Goal: Find contact information: Find contact information

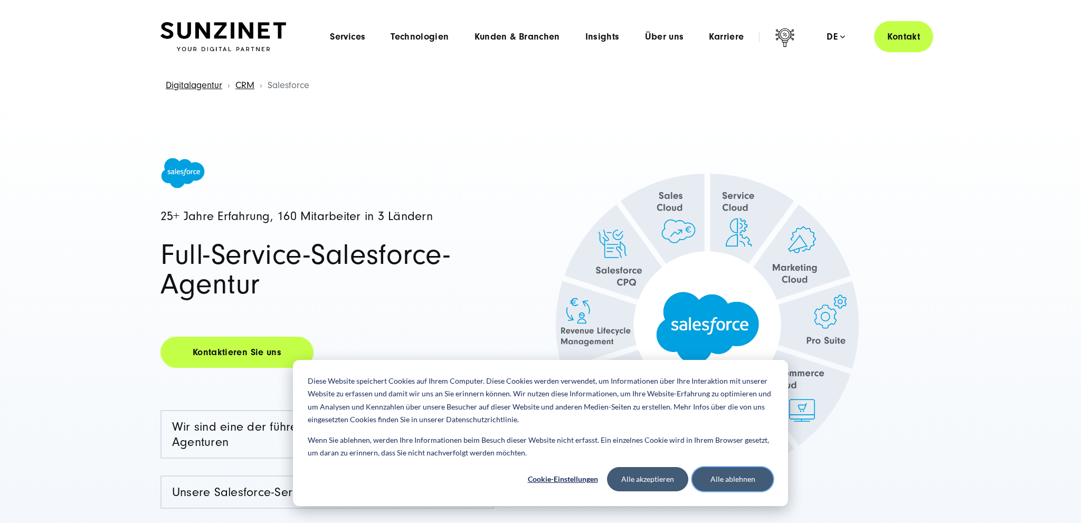
click at [744, 482] on button "Alle ablehnen" at bounding box center [732, 479] width 81 height 24
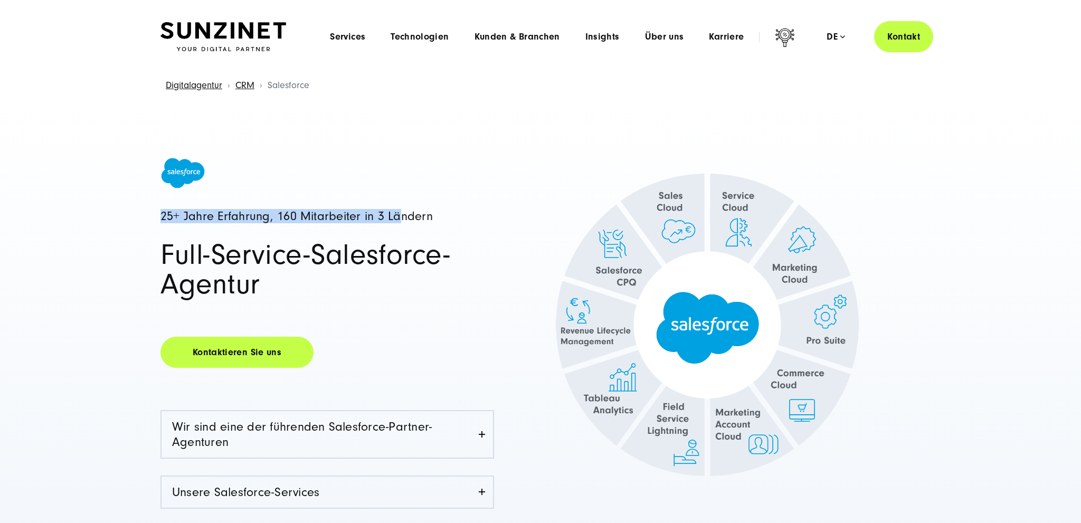
drag, startPoint x: 160, startPoint y: 218, endPoint x: 399, endPoint y: 225, distance: 238.6
click at [399, 225] on div "25+ Jahre Erfahrung, 160 Mitarbeiter in 3 Ländern Full-Service-Salesforce-Agent…" at bounding box center [350, 372] width 380 height 431
click at [351, 39] on span "Services" at bounding box center [347, 37] width 35 height 11
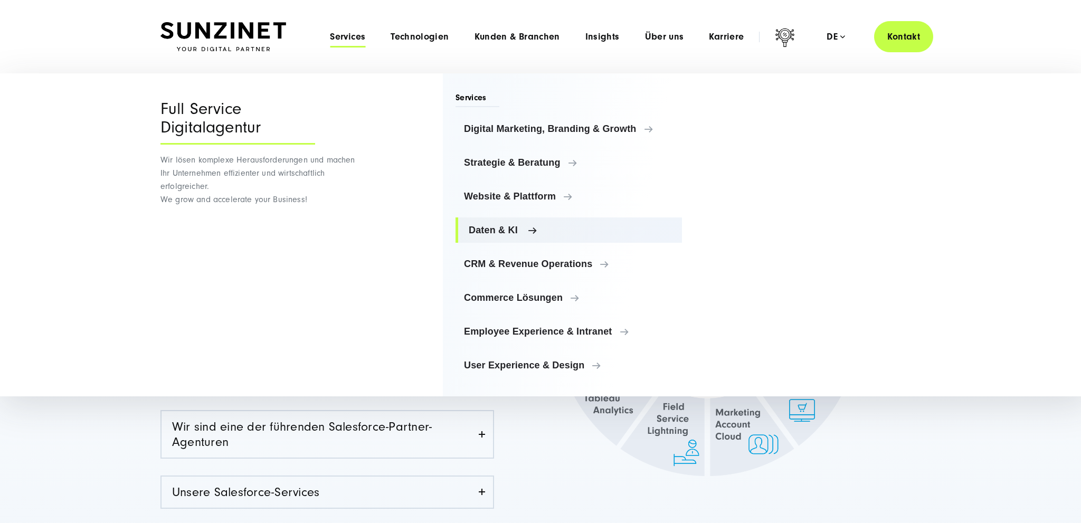
click at [496, 227] on span "Daten & KI" at bounding box center [571, 230] width 205 height 11
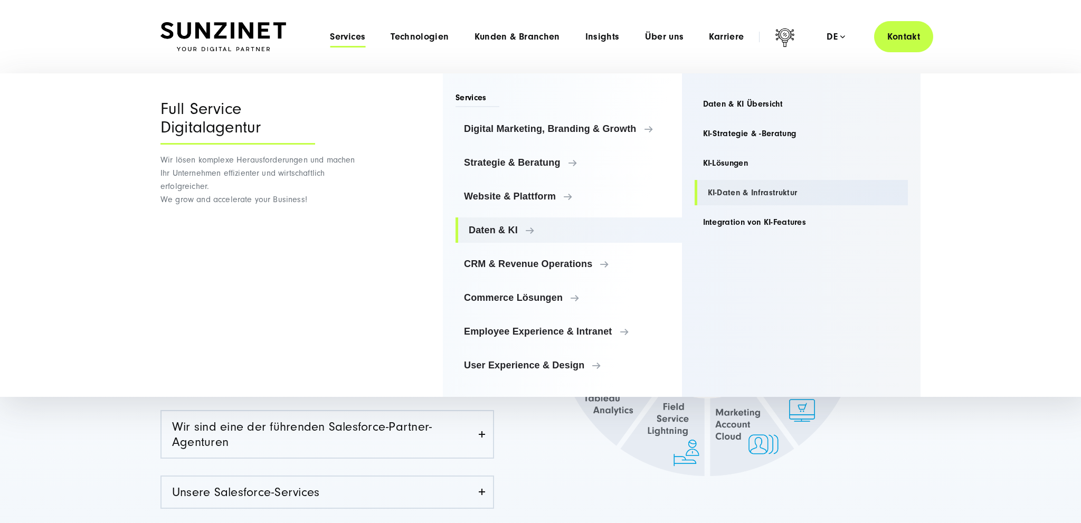
click at [750, 195] on link "KI-Daten & Infrastruktur" at bounding box center [801, 192] width 214 height 25
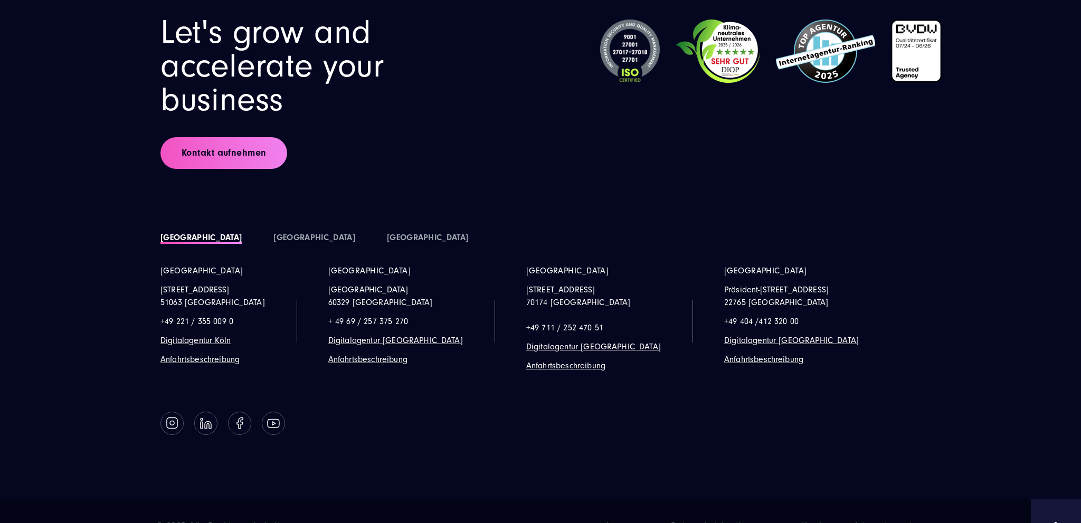
scroll to position [7695, 0]
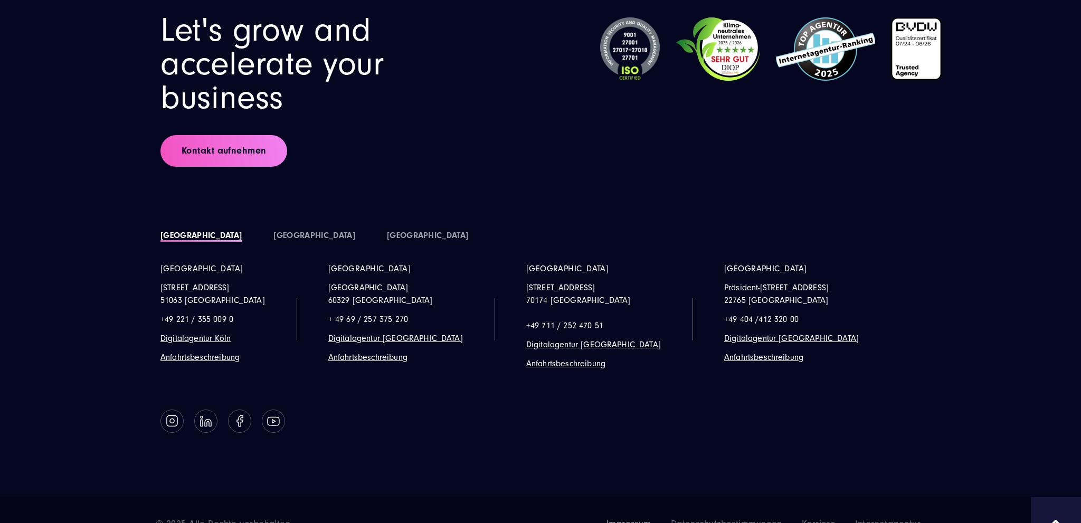
click at [633, 518] on span "Impressum" at bounding box center [628, 523] width 45 height 11
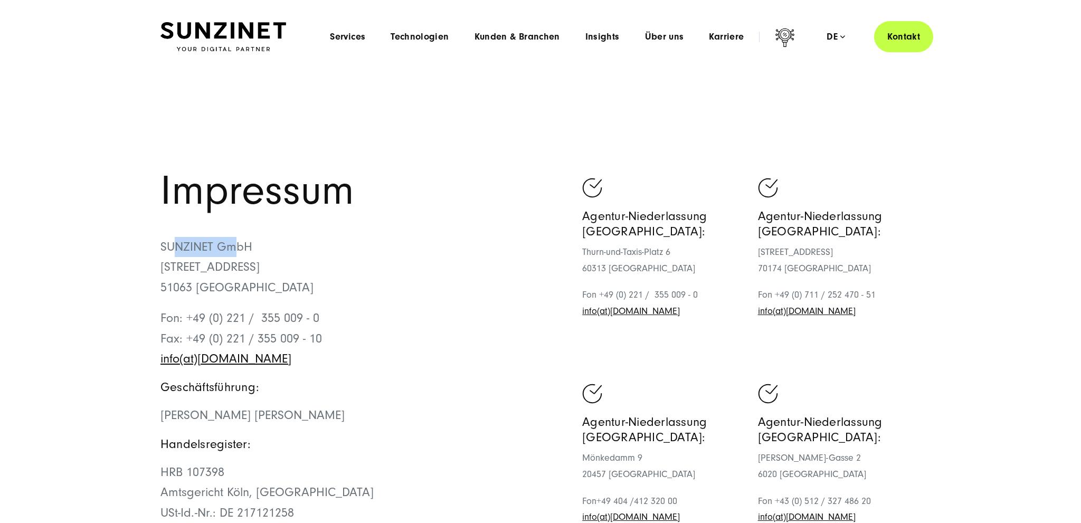
drag, startPoint x: 234, startPoint y: 245, endPoint x: 171, endPoint y: 246, distance: 62.8
click at [171, 246] on p "SUNZINET GmbH Schanzenstraße 23 51063 Köln" at bounding box center [350, 267] width 380 height 61
drag, startPoint x: 146, startPoint y: 245, endPoint x: 256, endPoint y: 246, distance: 110.3
click at [256, 246] on div "Impressum SUNZINET GmbH Schanzenstraße 23 51063 Köln Fon: +49 (0) 221 / 355 009…" at bounding box center [540, 439] width 802 height 537
copy p "SUNZINET GmbH"
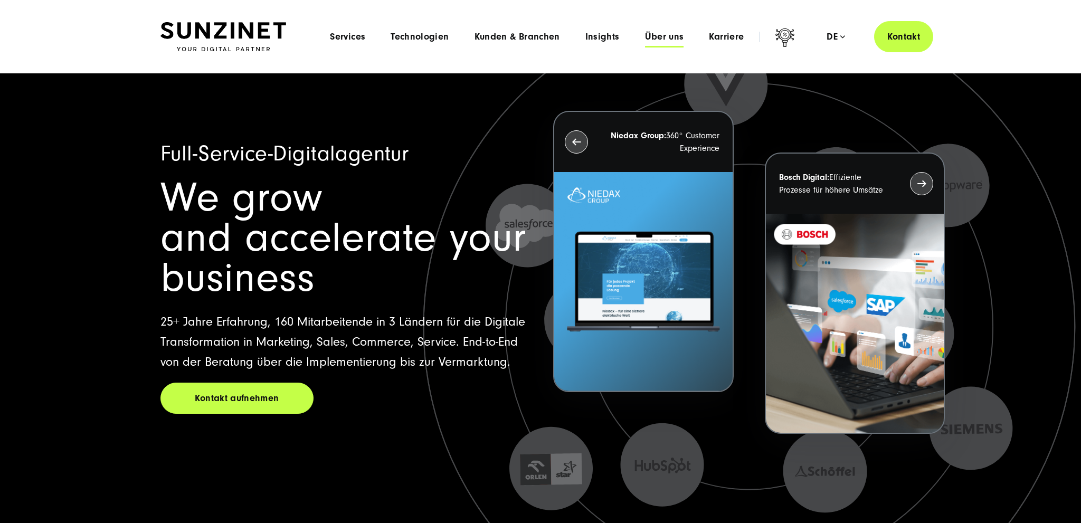
click at [661, 34] on span "Über uns" at bounding box center [664, 37] width 39 height 11
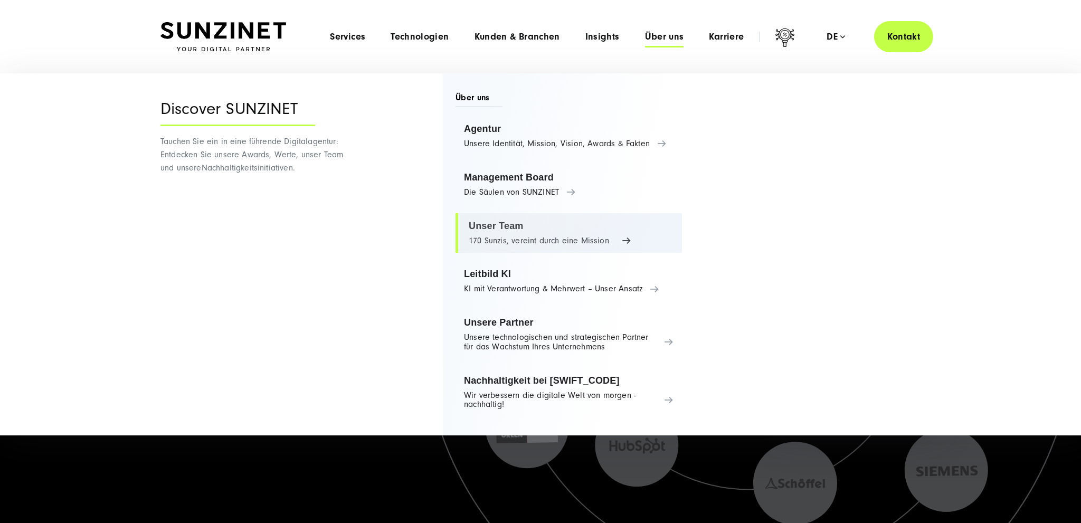
click at [500, 227] on link "Unser Team 170 Sunzis, vereint durch eine Mission" at bounding box center [568, 233] width 226 height 40
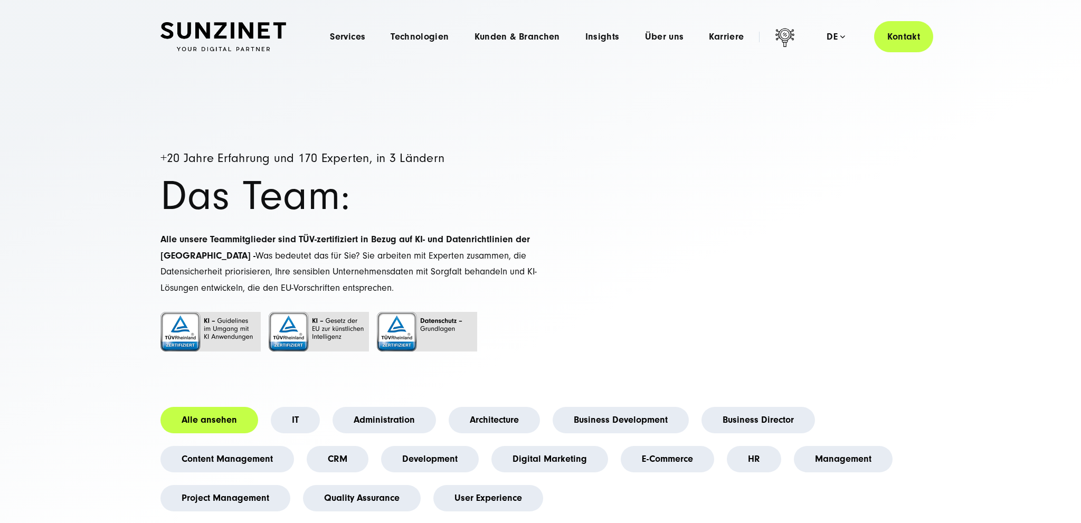
drag, startPoint x: 968, startPoint y: 495, endPoint x: 961, endPoint y: 141, distance: 354.1
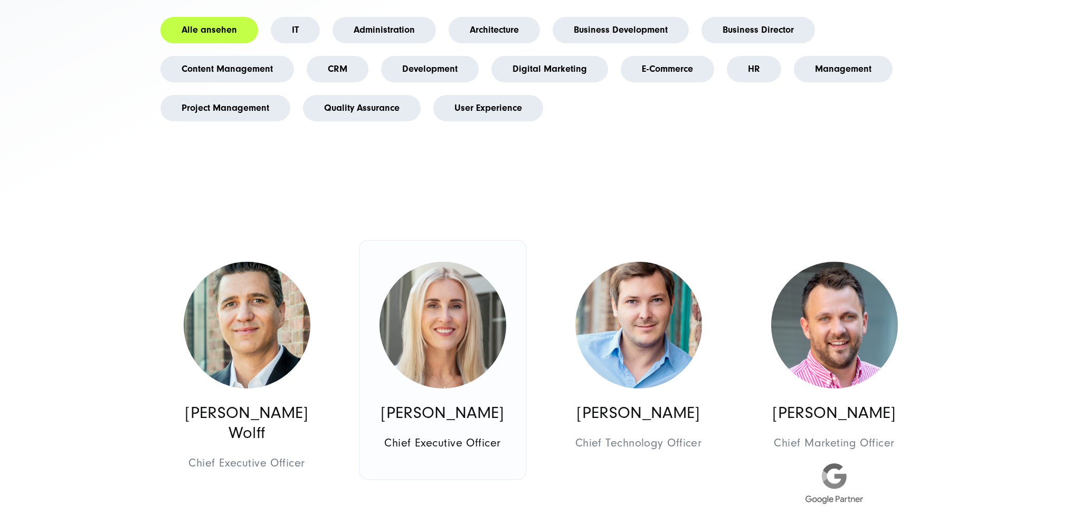
click at [444, 303] on img at bounding box center [442, 325] width 127 height 127
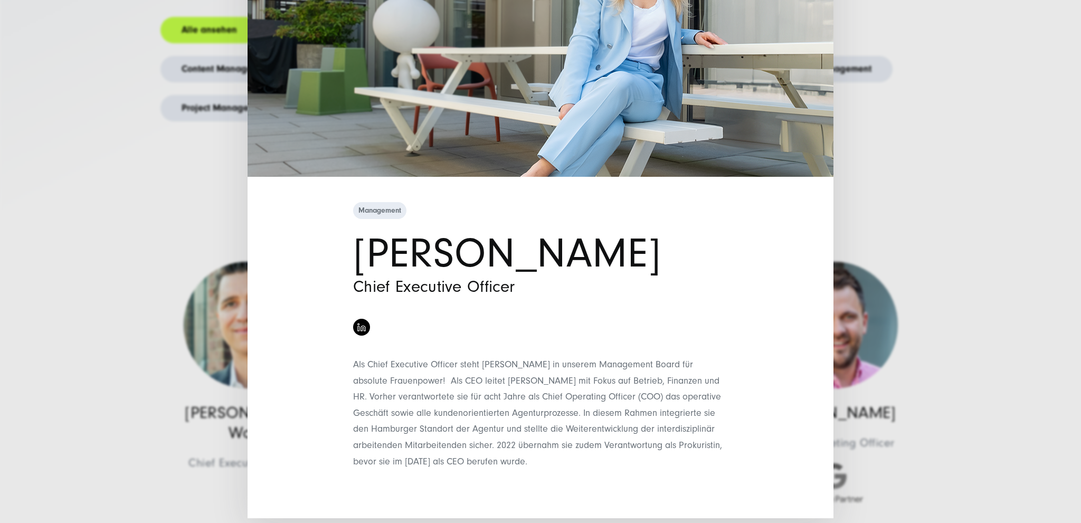
scroll to position [0, 0]
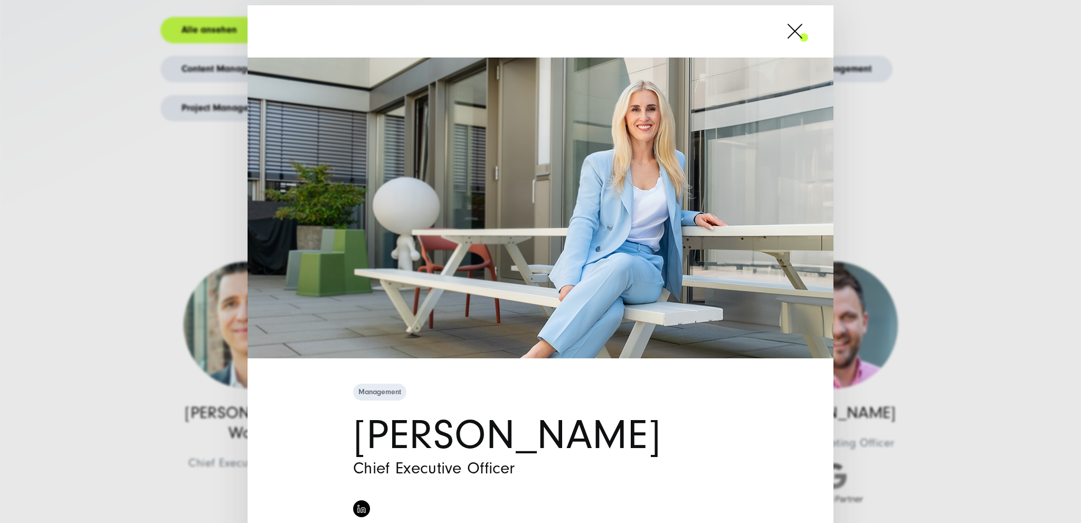
click at [808, 37] on span at bounding box center [808, 31] width 0 height 26
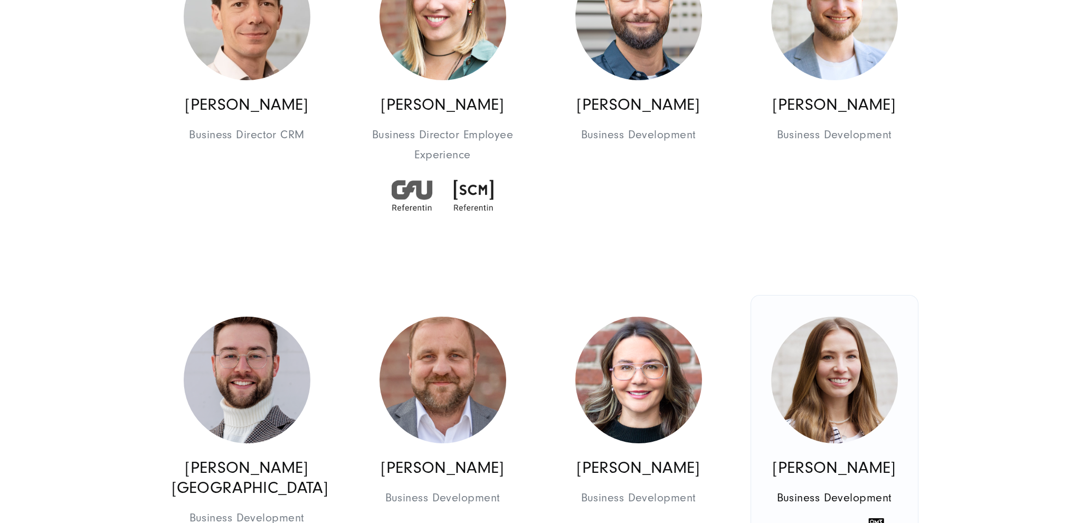
scroll to position [1393, 0]
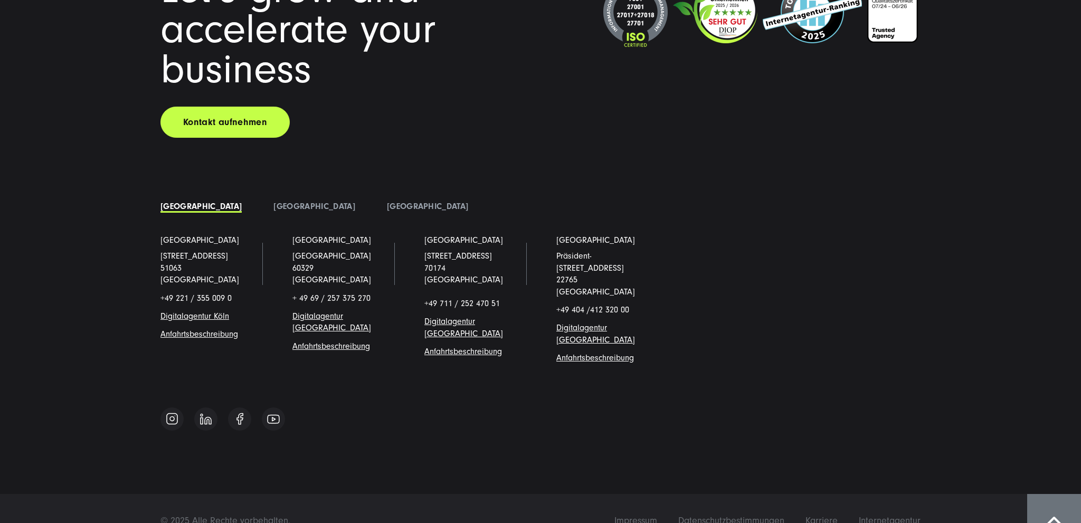
drag, startPoint x: 967, startPoint y: 132, endPoint x: 949, endPoint y: 542, distance: 409.8
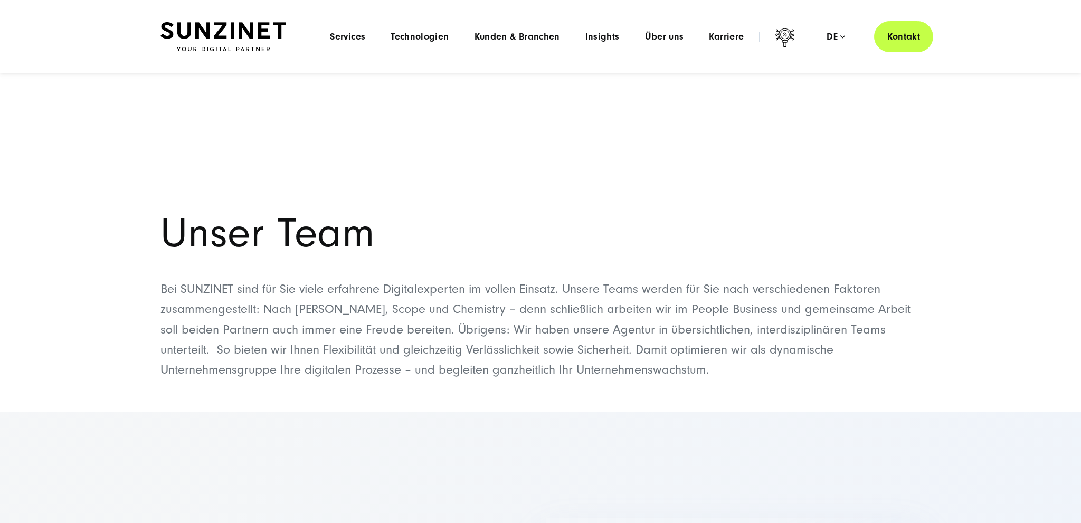
scroll to position [11738, 0]
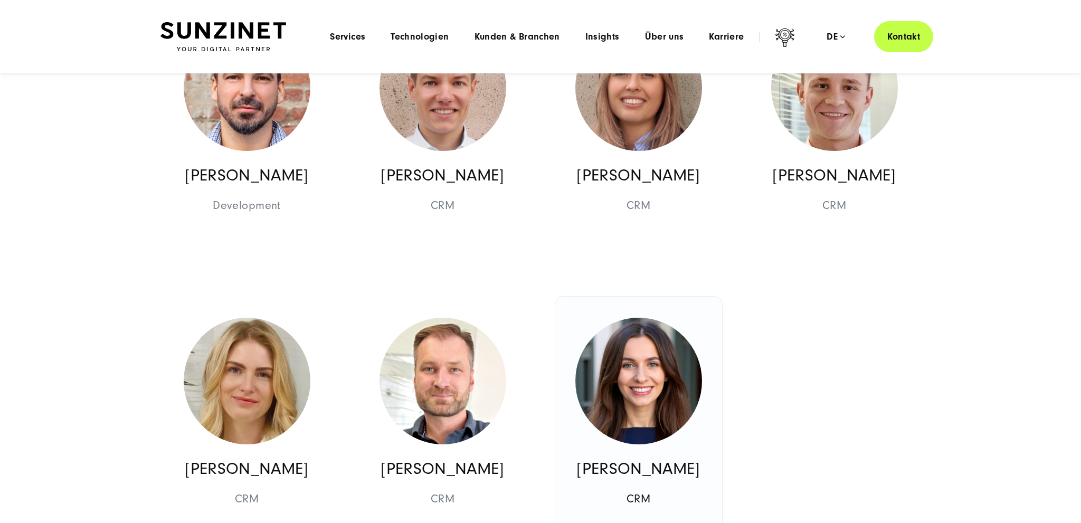
click at [675, 389] on img at bounding box center [638, 381] width 127 height 127
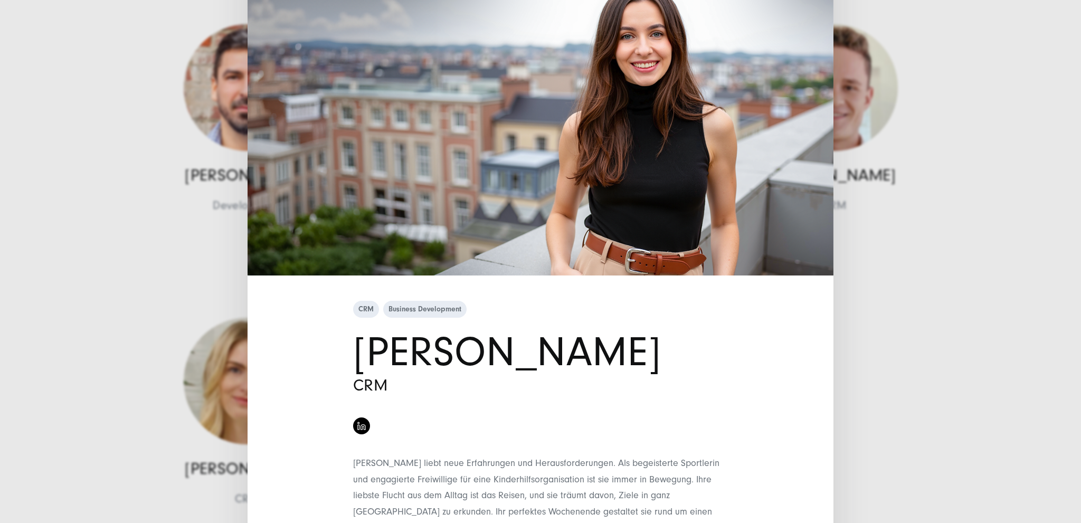
scroll to position [0, 0]
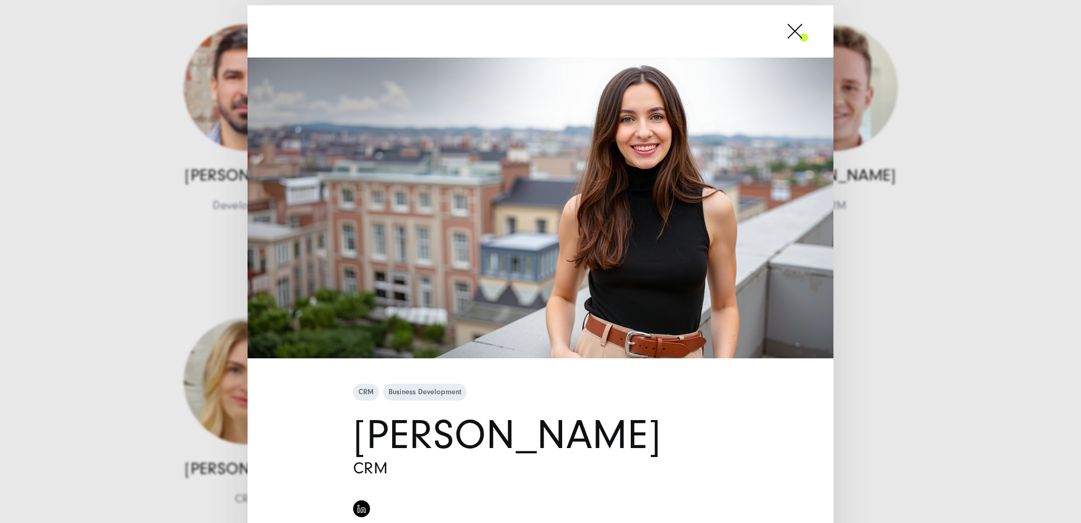
click at [808, 34] on span at bounding box center [808, 31] width 0 height 26
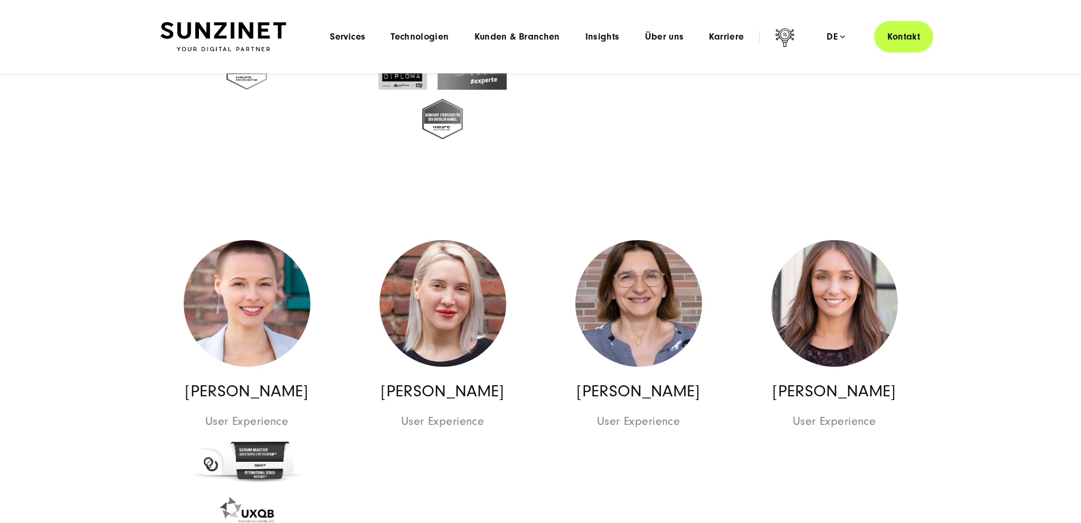
scroll to position [7726, 0]
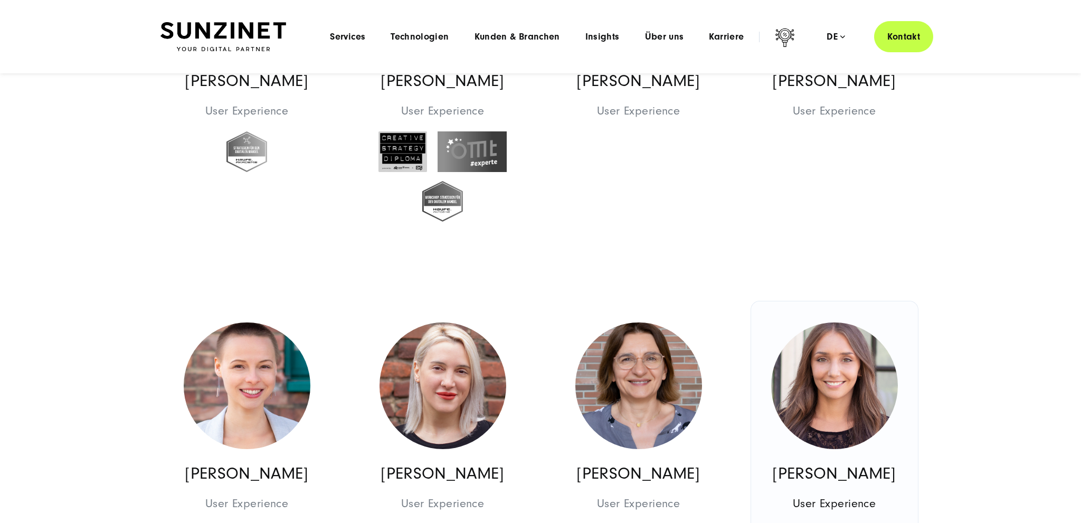
click at [838, 410] on img at bounding box center [834, 385] width 127 height 127
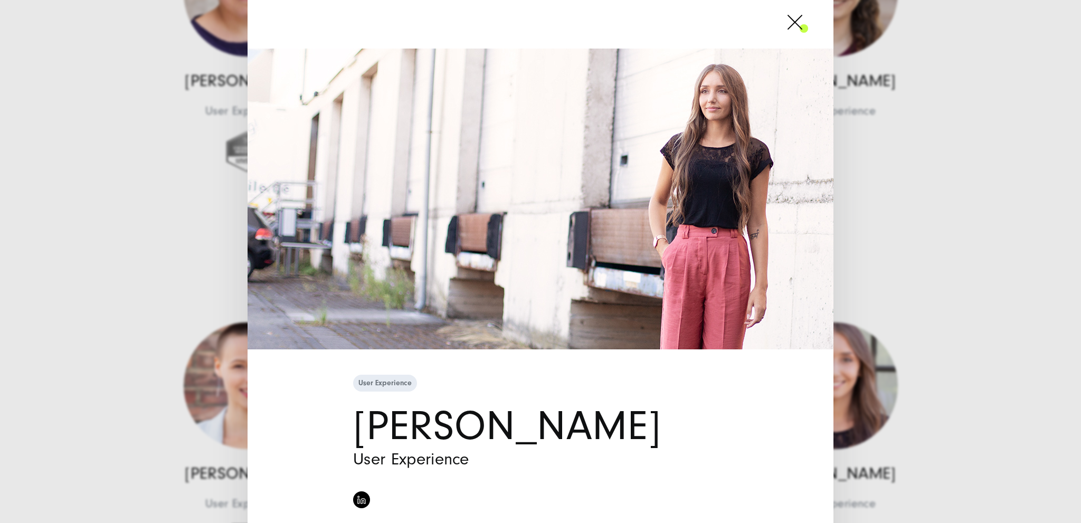
scroll to position [0, 0]
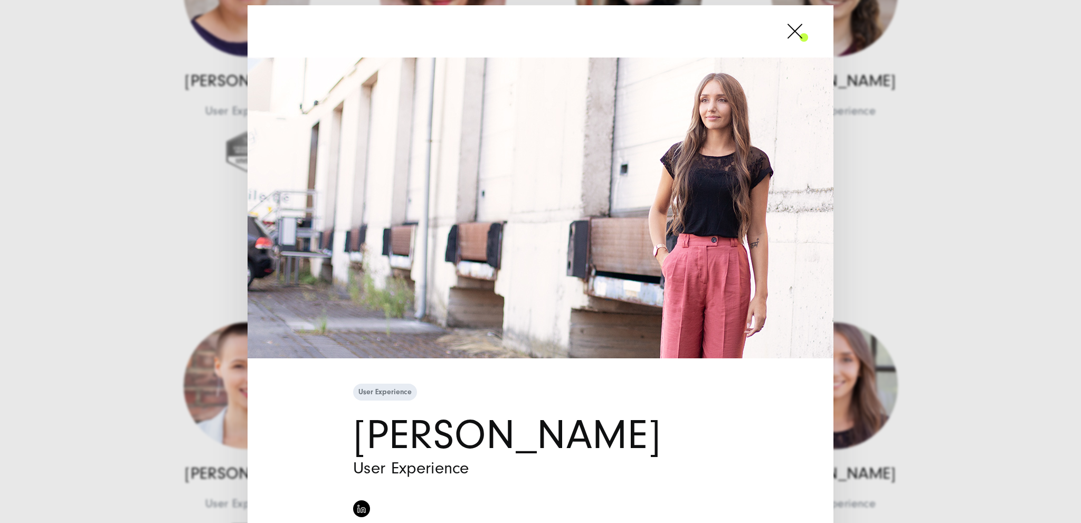
click at [808, 26] on span at bounding box center [808, 31] width 0 height 26
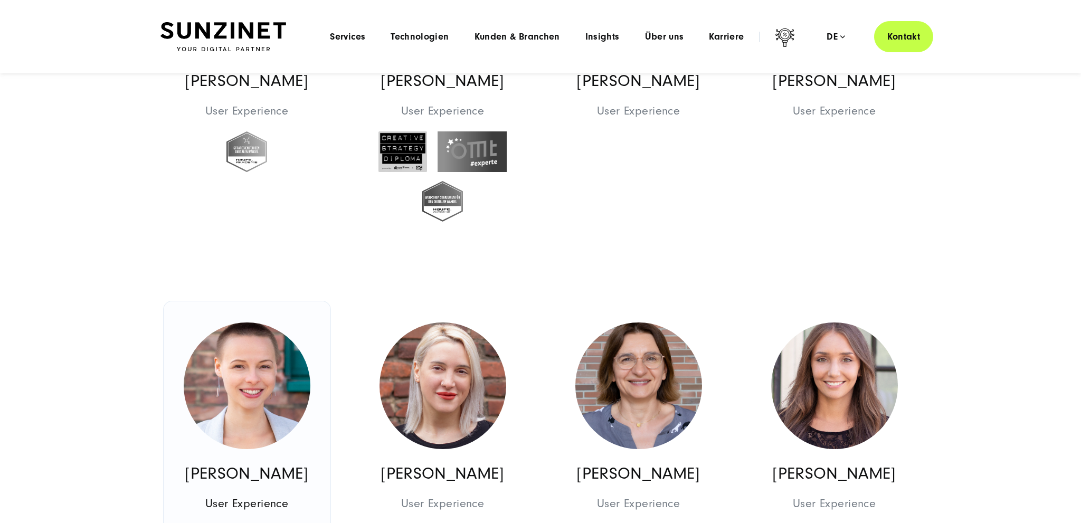
click at [245, 360] on img at bounding box center [247, 385] width 127 height 127
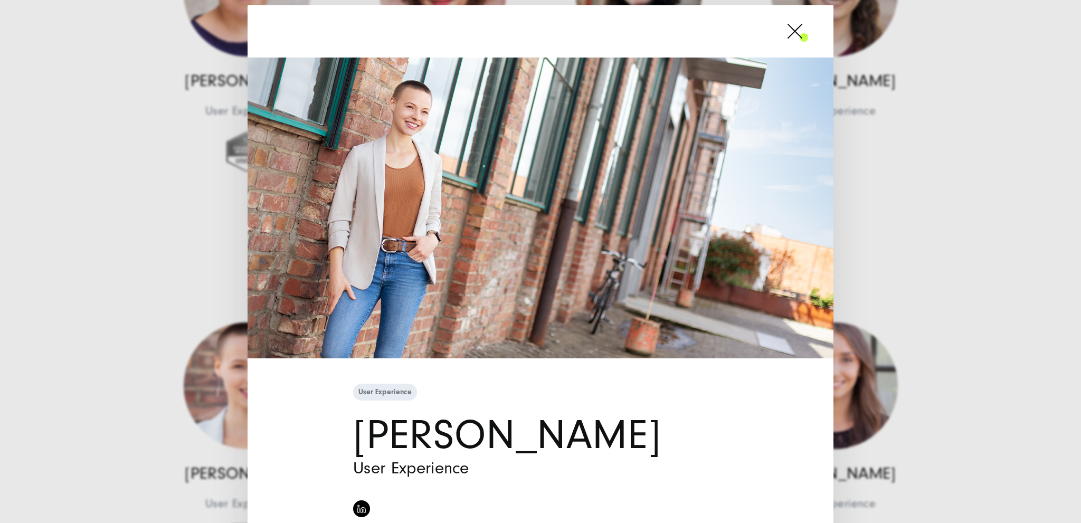
click at [808, 36] on span at bounding box center [808, 31] width 0 height 26
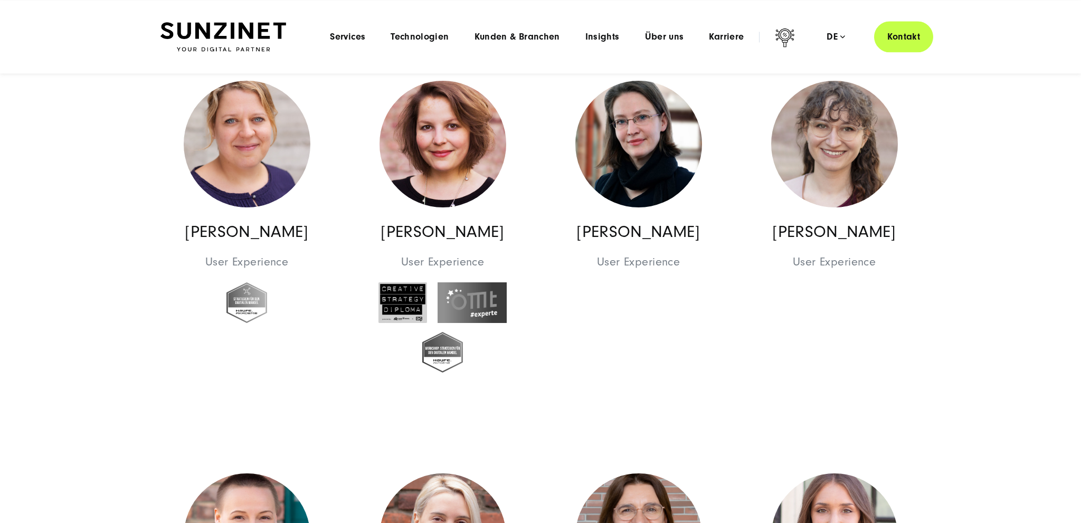
scroll to position [7503, 0]
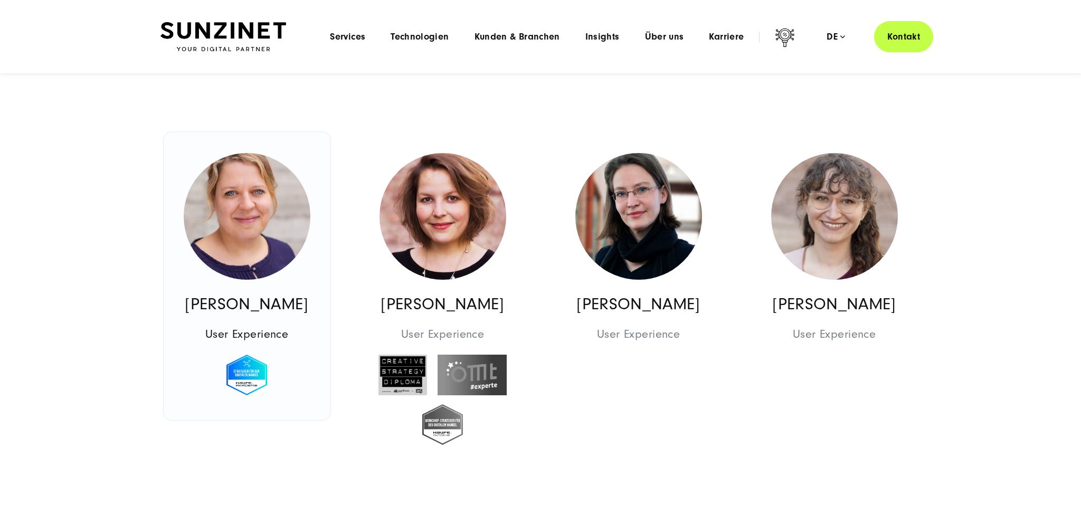
click at [260, 218] on img at bounding box center [247, 216] width 127 height 127
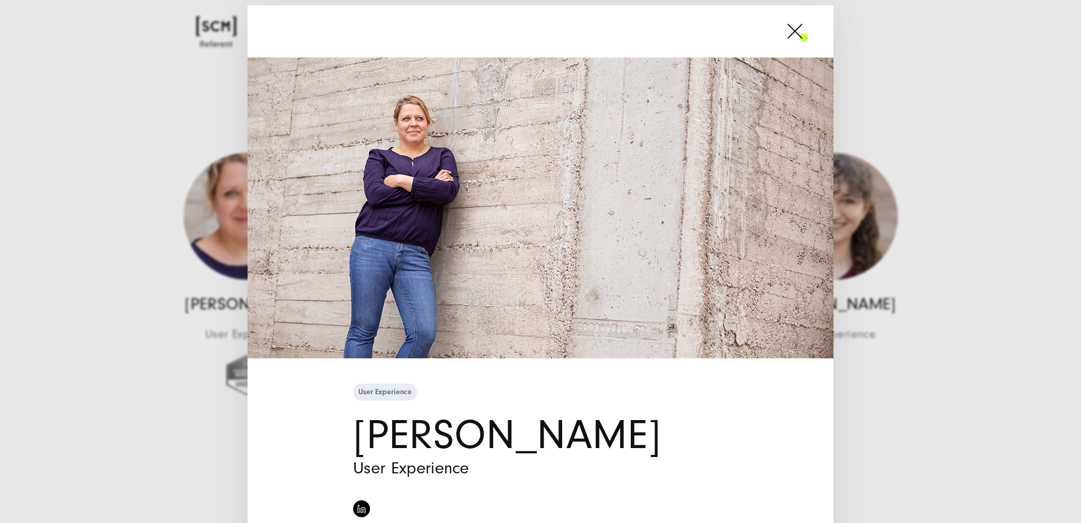
click at [808, 32] on span at bounding box center [808, 31] width 0 height 26
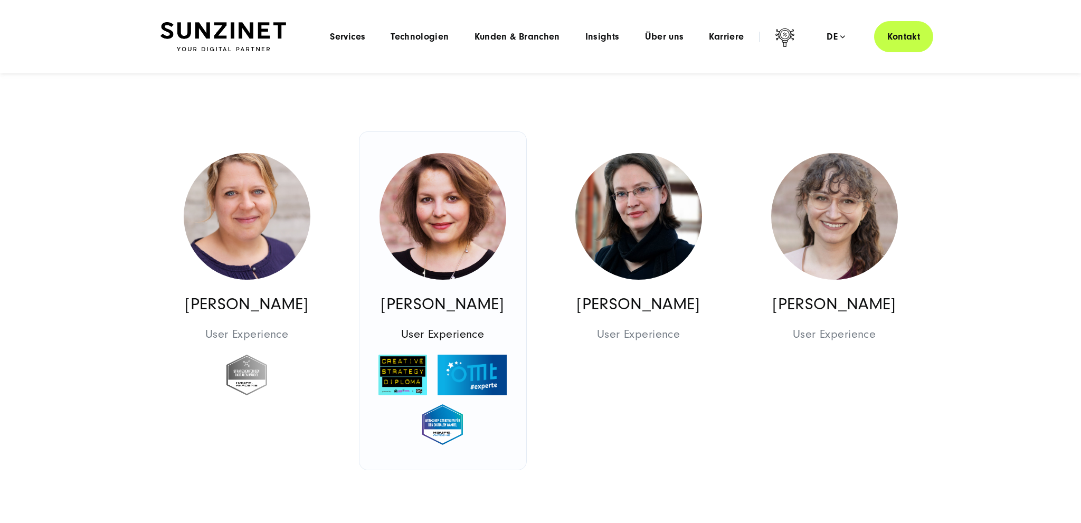
click at [468, 227] on img at bounding box center [442, 216] width 127 height 127
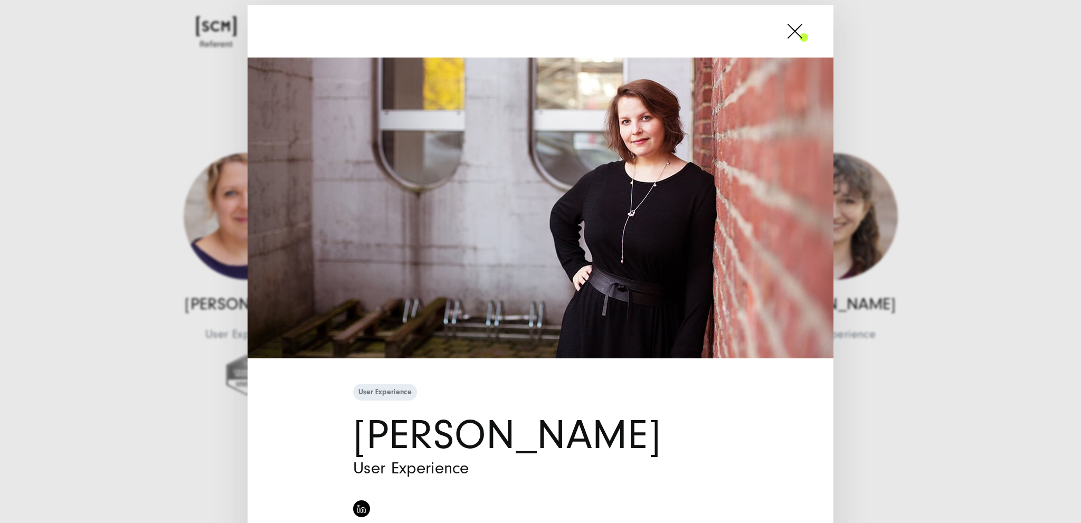
click at [808, 28] on span at bounding box center [808, 31] width 0 height 26
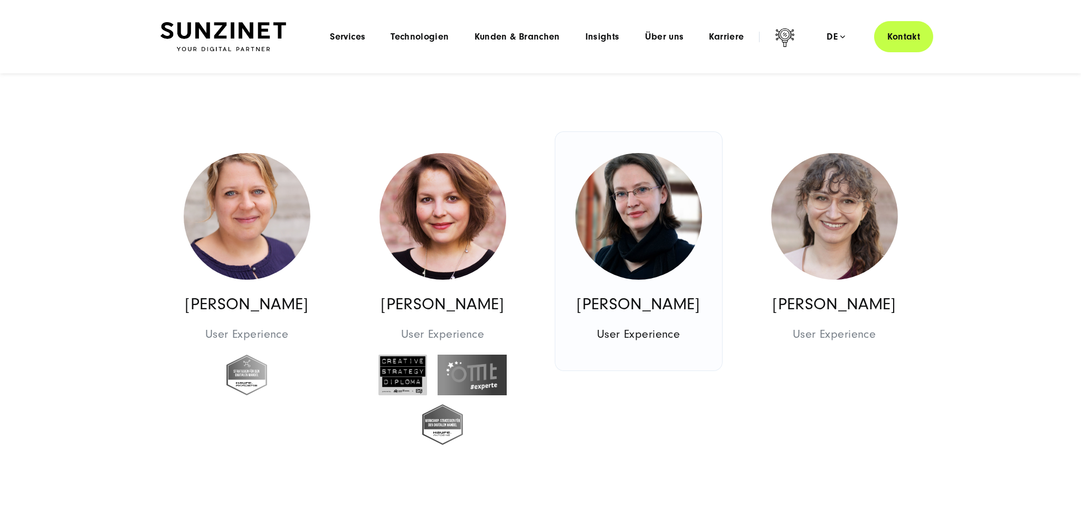
click at [667, 203] on img at bounding box center [638, 216] width 127 height 127
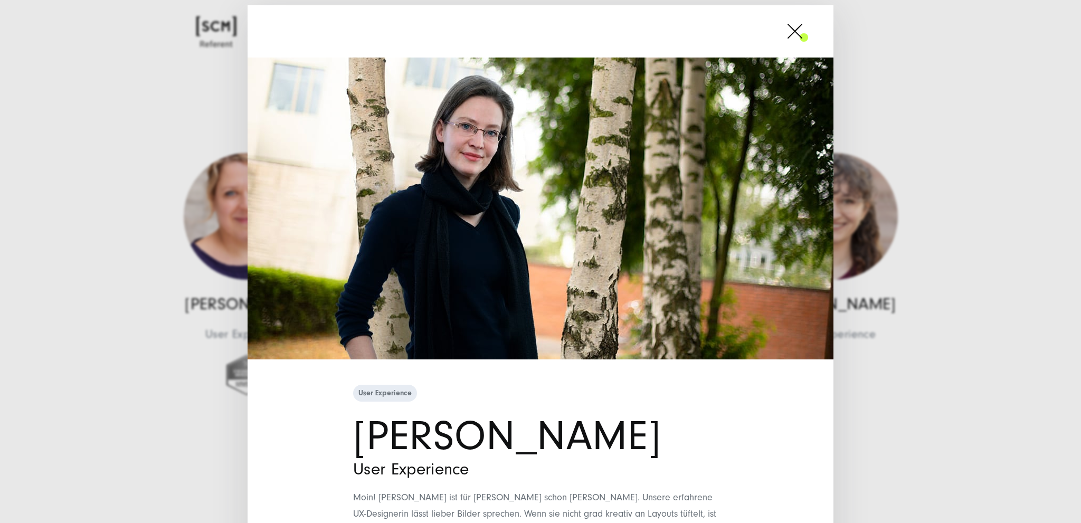
click at [811, 34] on div at bounding box center [540, 31] width 586 height 52
click at [808, 33] on span at bounding box center [808, 31] width 0 height 26
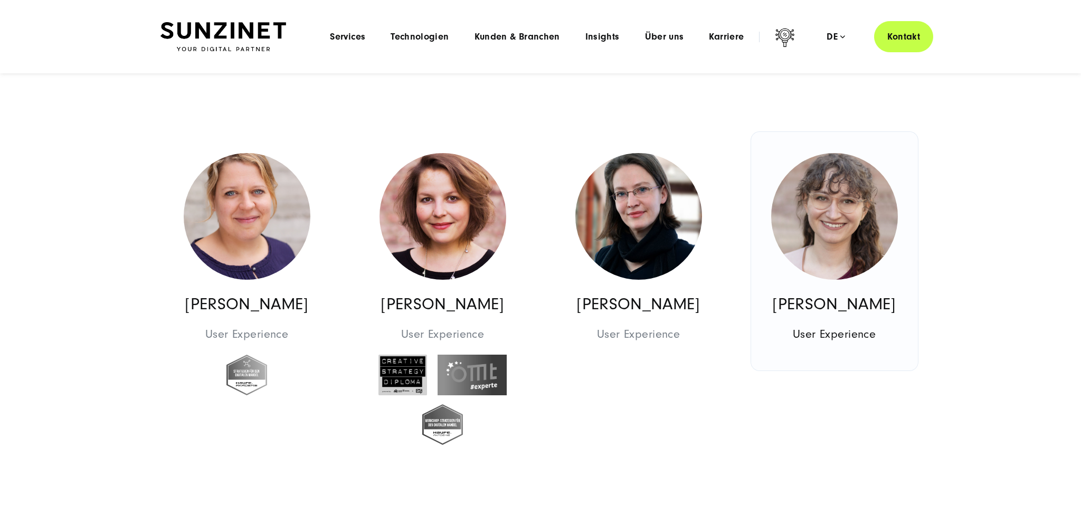
click at [849, 211] on img at bounding box center [834, 216] width 127 height 127
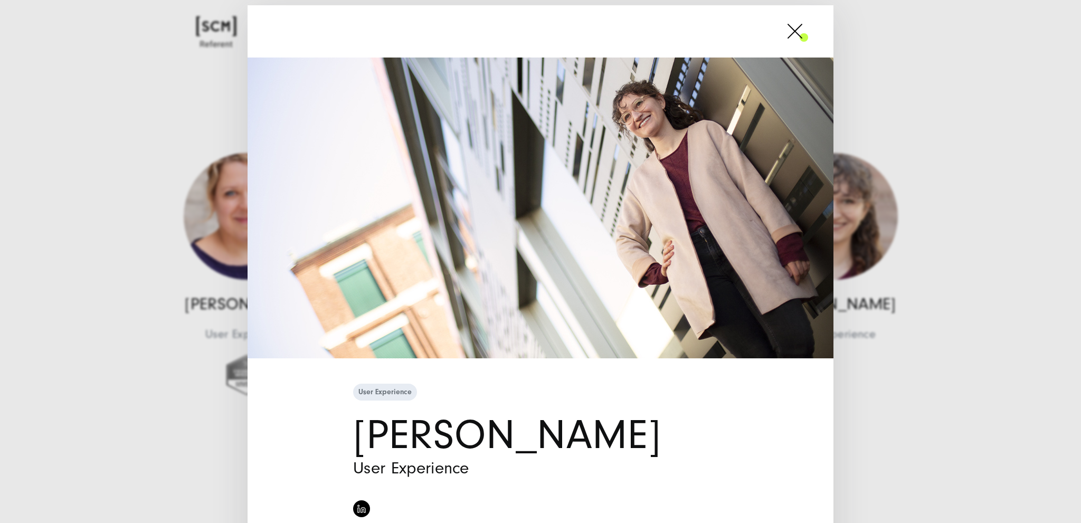
click at [808, 32] on span at bounding box center [808, 31] width 0 height 26
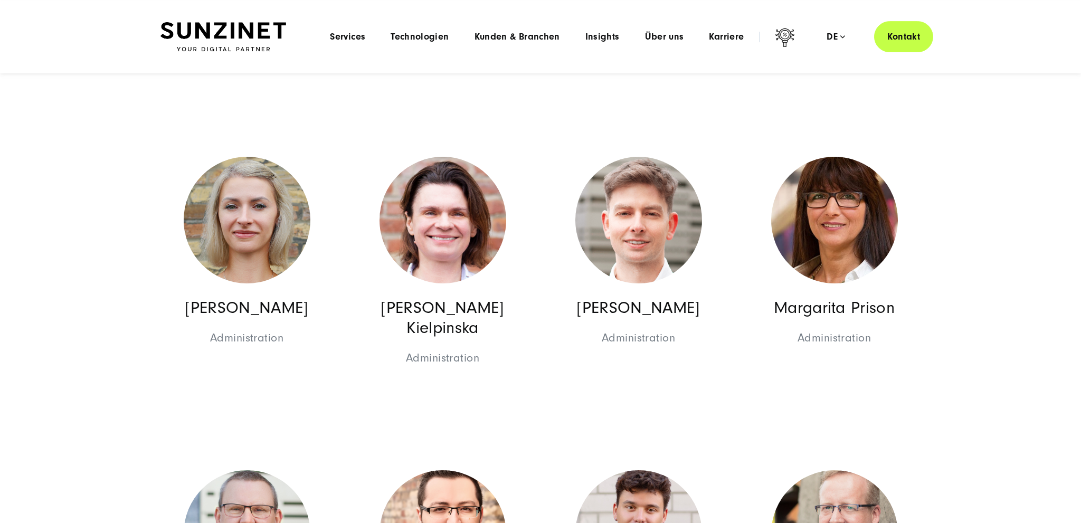
scroll to position [6110, 0]
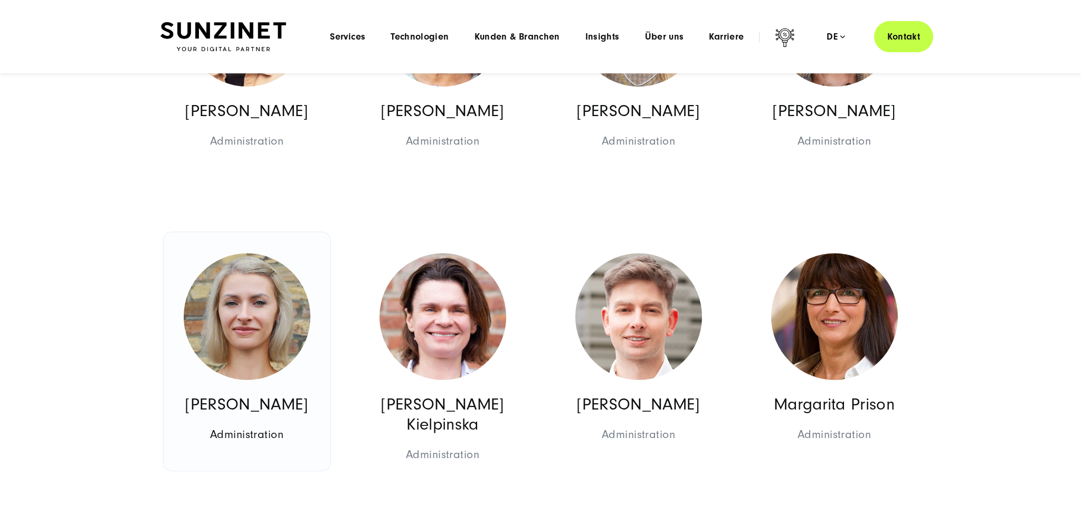
click at [227, 320] on img at bounding box center [247, 316] width 127 height 127
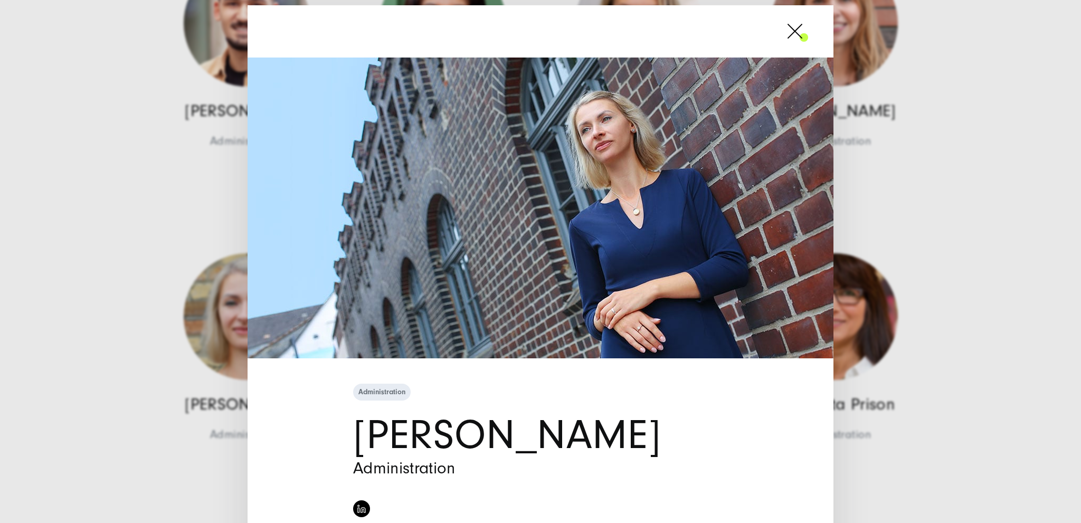
click at [808, 31] on span at bounding box center [808, 31] width 0 height 26
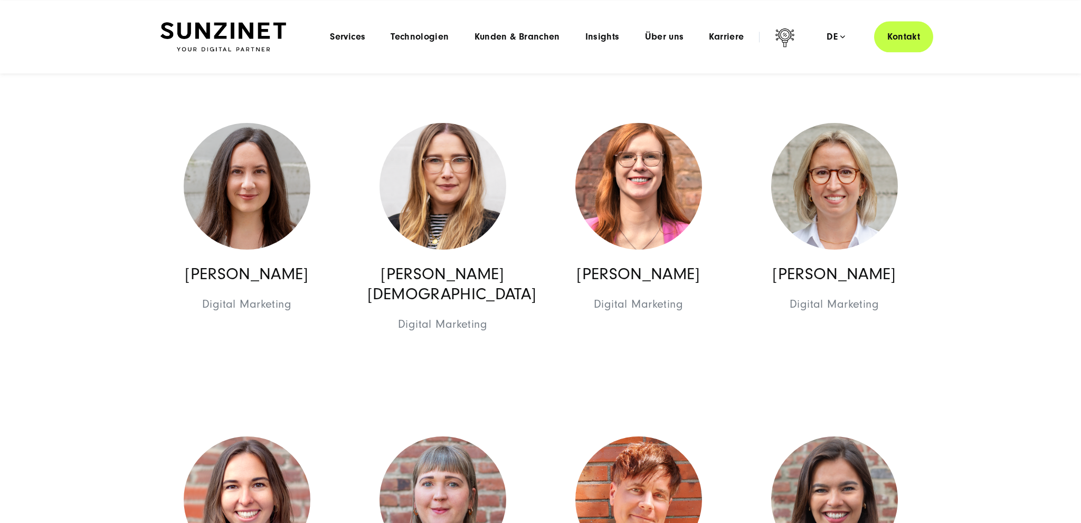
scroll to position [4160, 0]
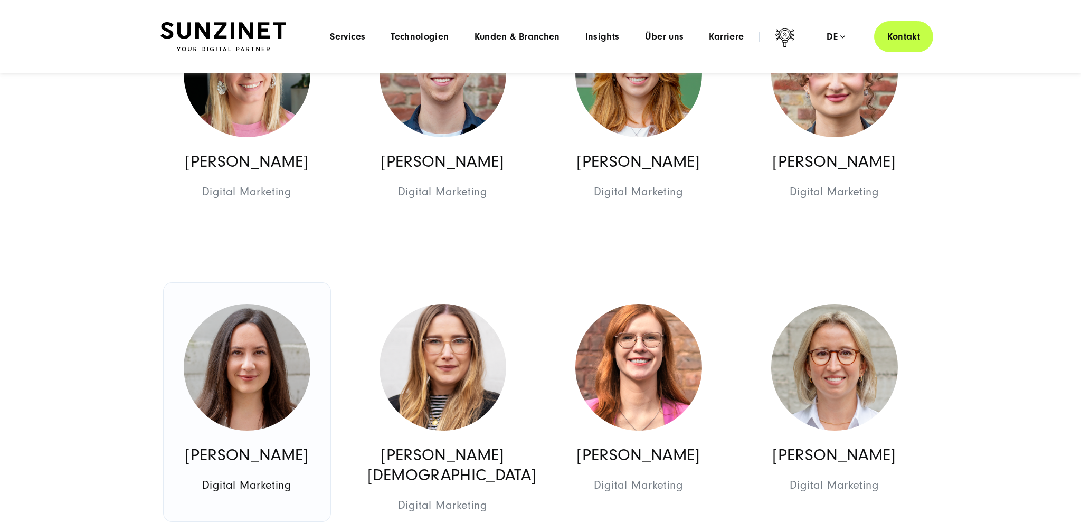
click at [278, 362] on img at bounding box center [247, 367] width 127 height 127
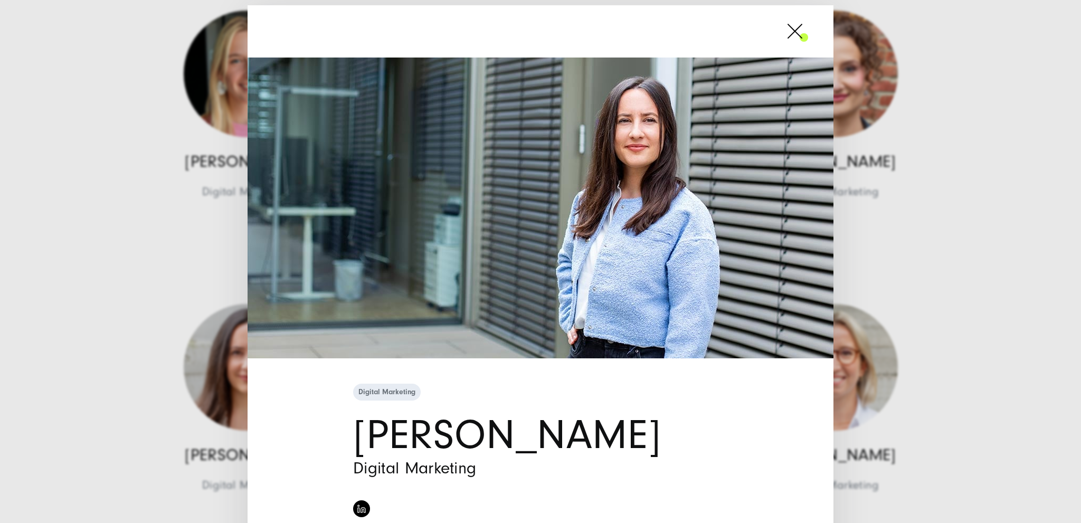
click at [808, 33] on span at bounding box center [808, 31] width 0 height 26
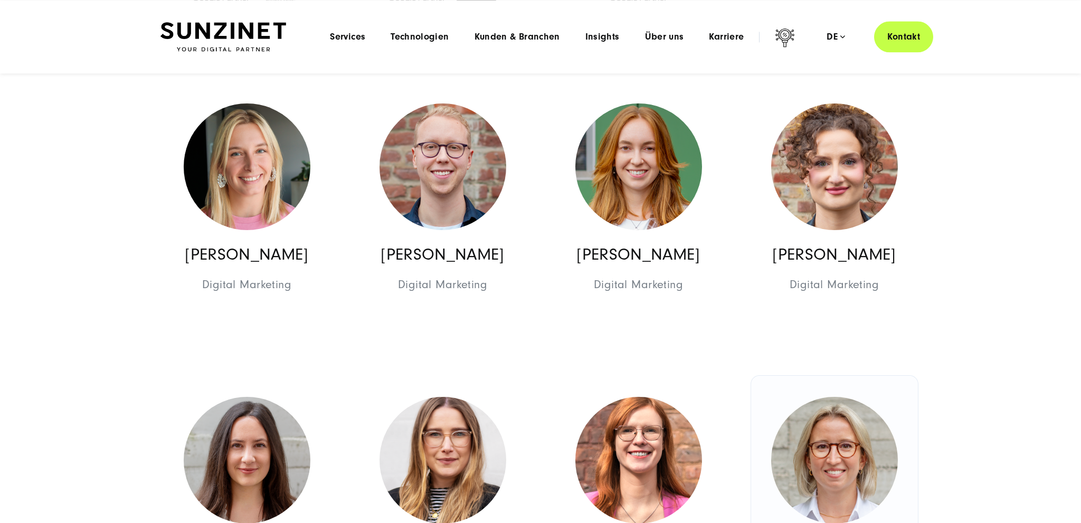
scroll to position [4049, 0]
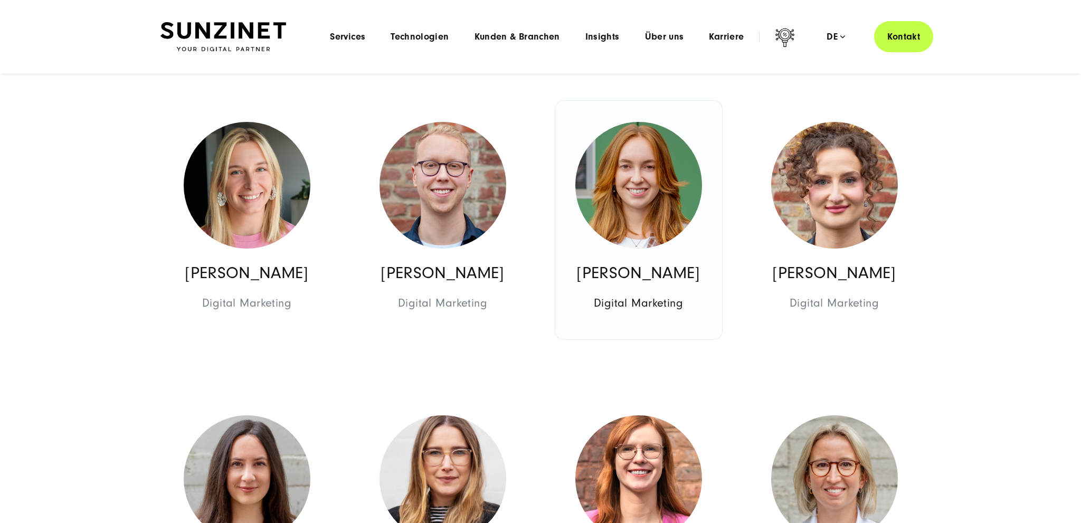
click at [609, 191] on img at bounding box center [638, 185] width 127 height 127
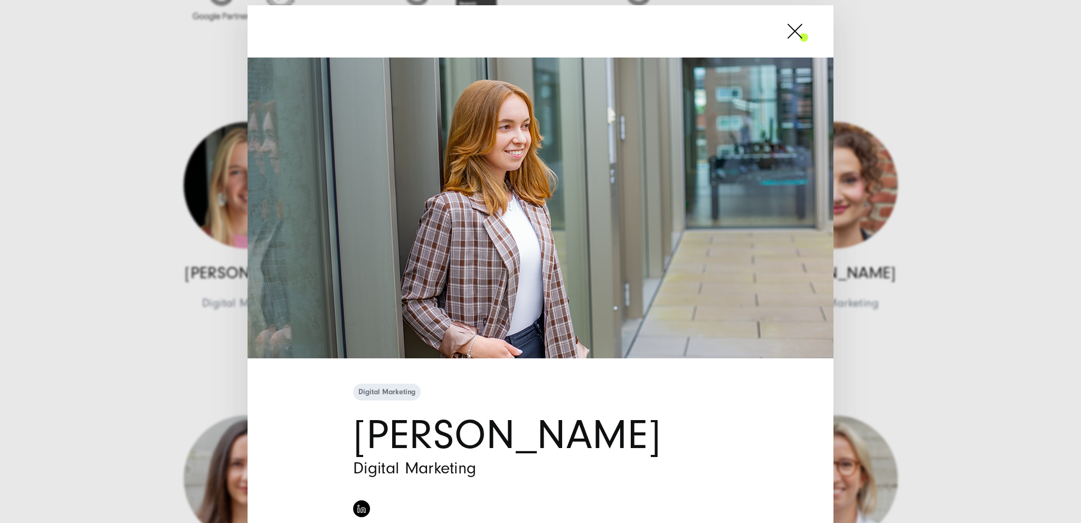
click at [808, 34] on span at bounding box center [808, 31] width 0 height 26
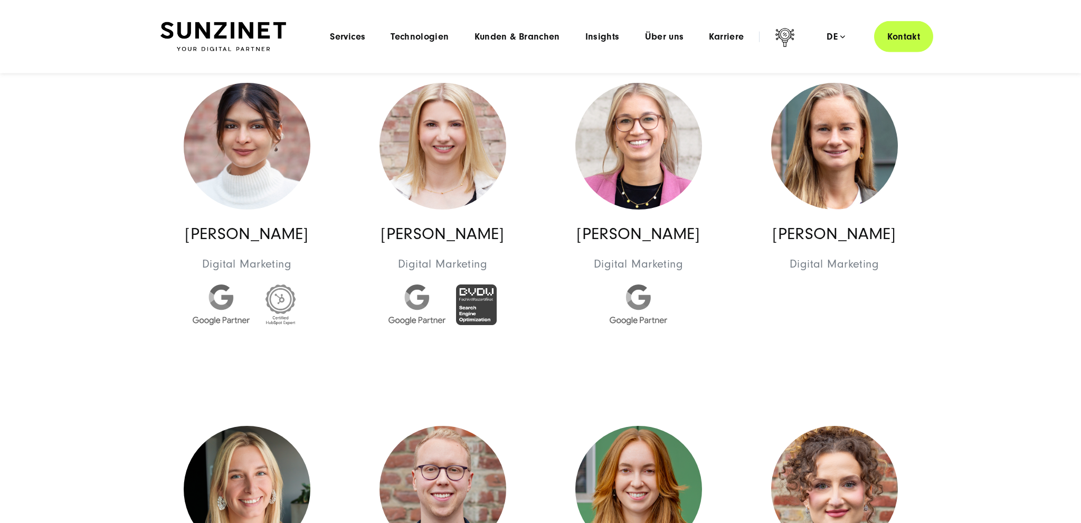
scroll to position [3714, 0]
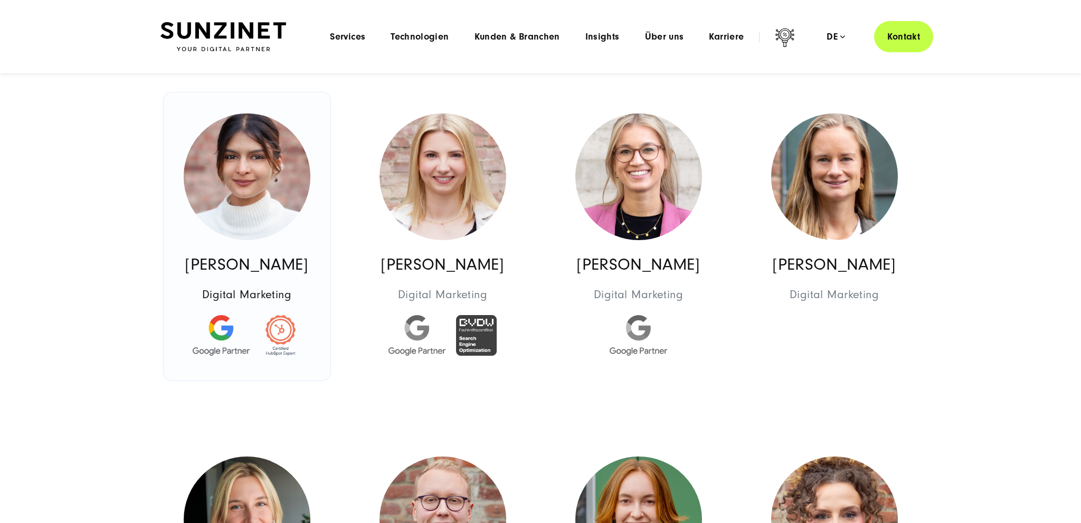
click at [275, 156] on img at bounding box center [247, 176] width 127 height 127
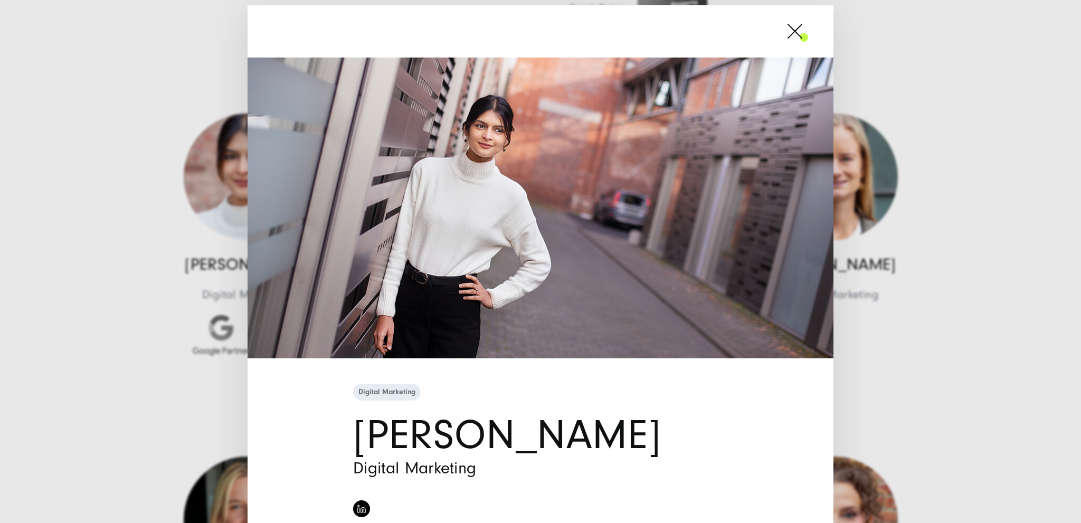
click at [808, 36] on span at bounding box center [808, 31] width 0 height 26
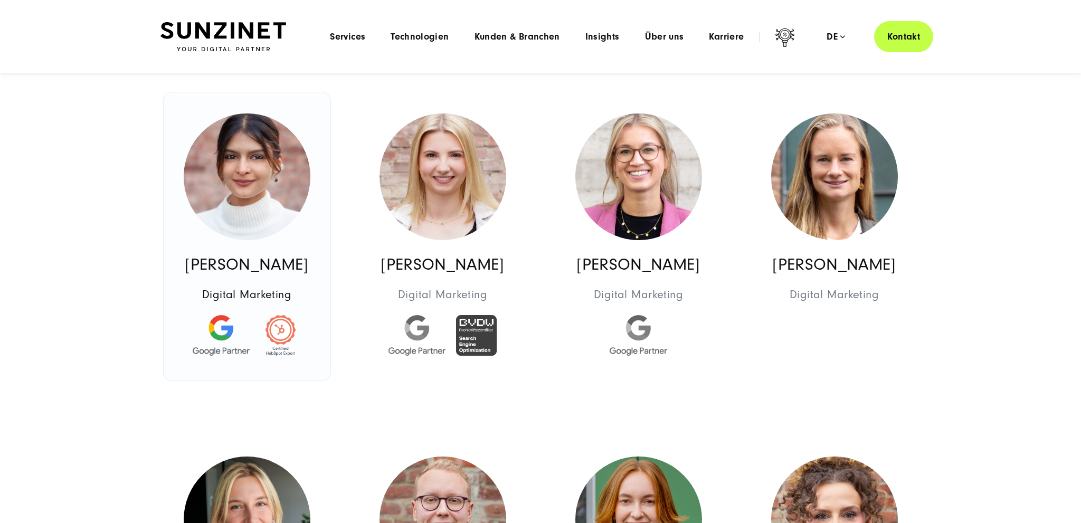
click at [226, 187] on img at bounding box center [247, 176] width 127 height 127
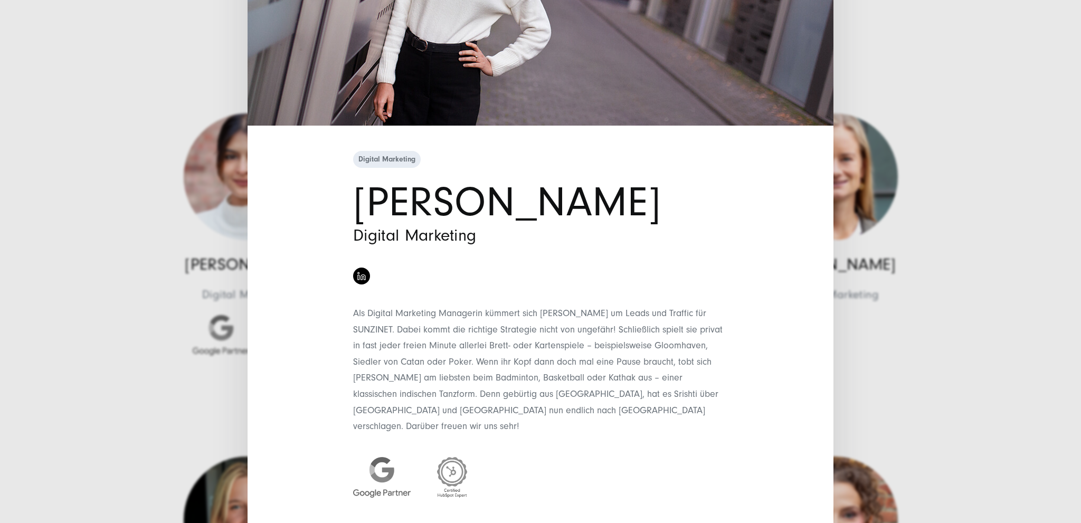
scroll to position [0, 0]
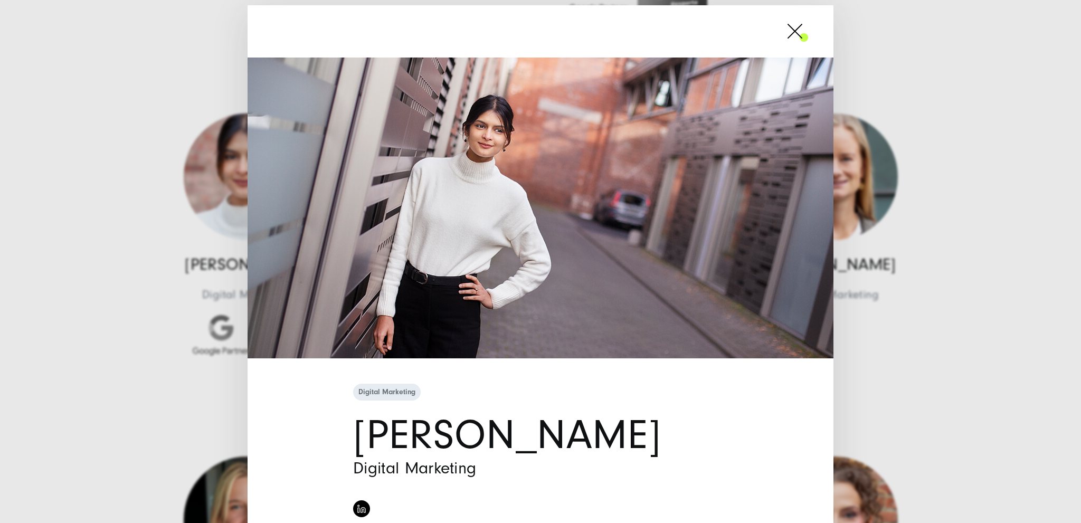
click at [808, 31] on span at bounding box center [808, 31] width 0 height 26
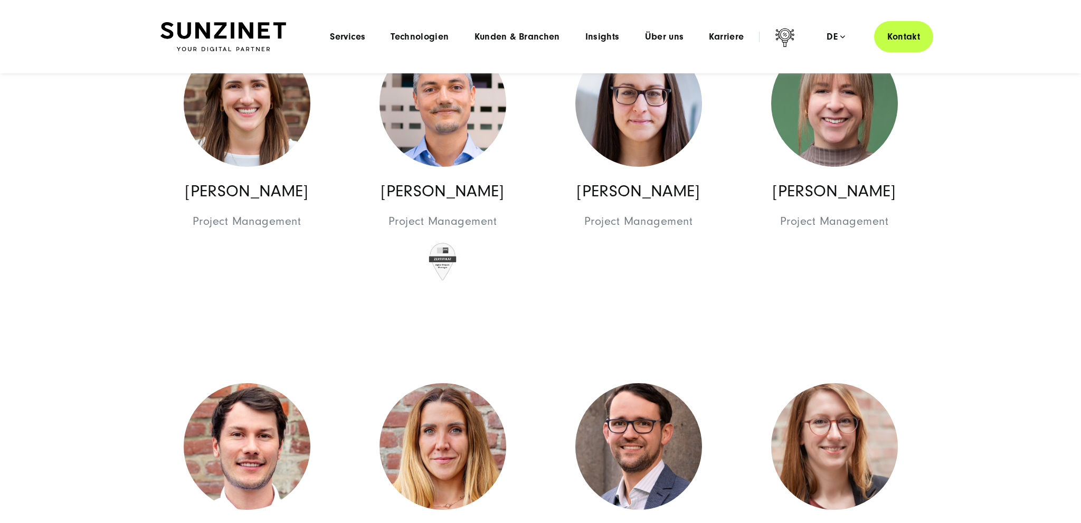
scroll to position [2935, 0]
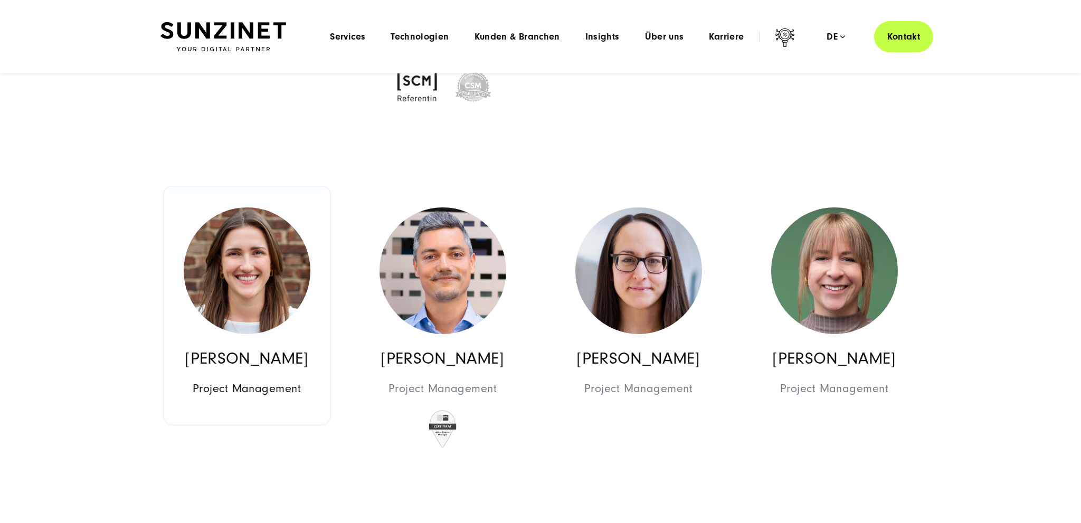
click at [231, 269] on img at bounding box center [247, 270] width 127 height 127
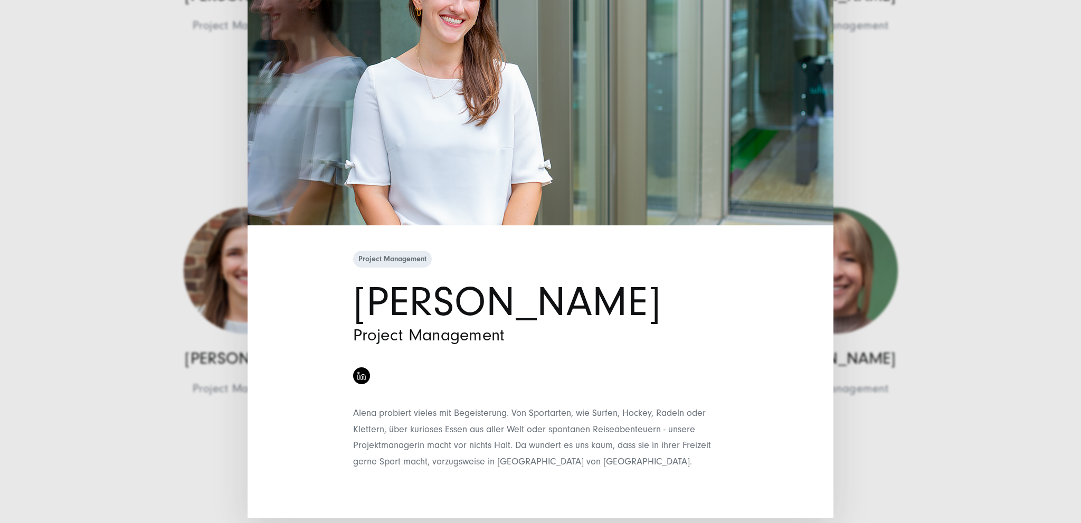
scroll to position [0, 0]
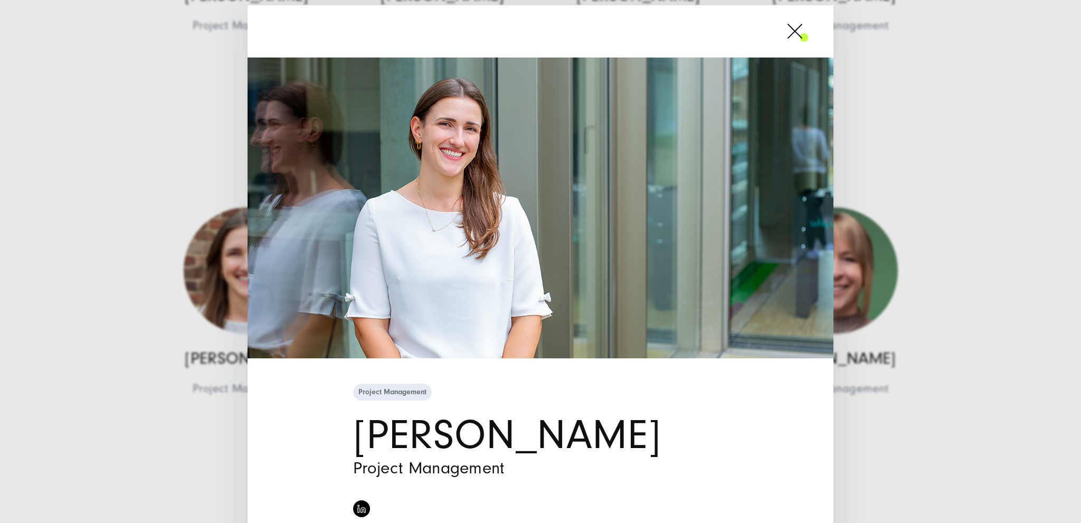
click at [808, 25] on span at bounding box center [808, 31] width 0 height 26
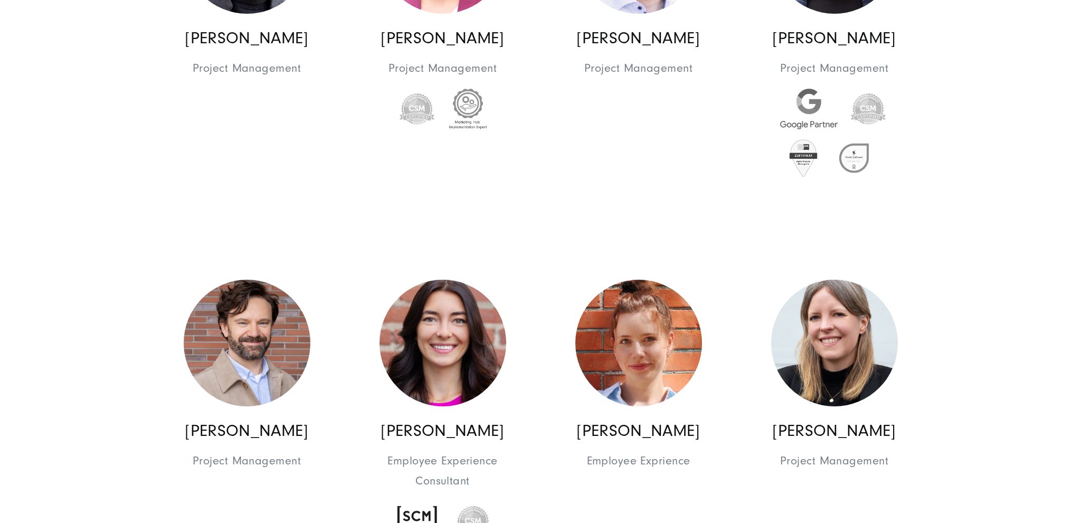
scroll to position [2545, 0]
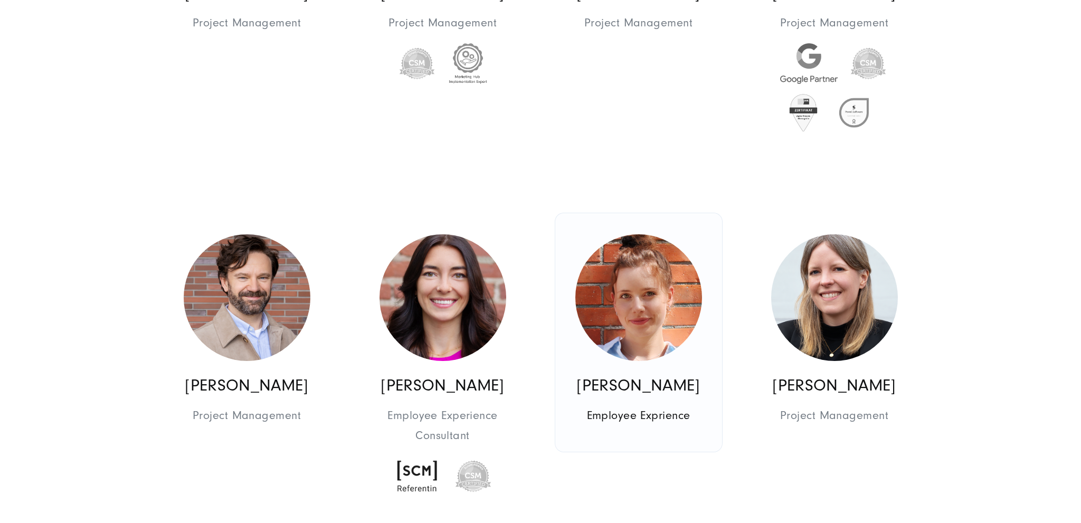
click at [664, 303] on img at bounding box center [638, 297] width 127 height 127
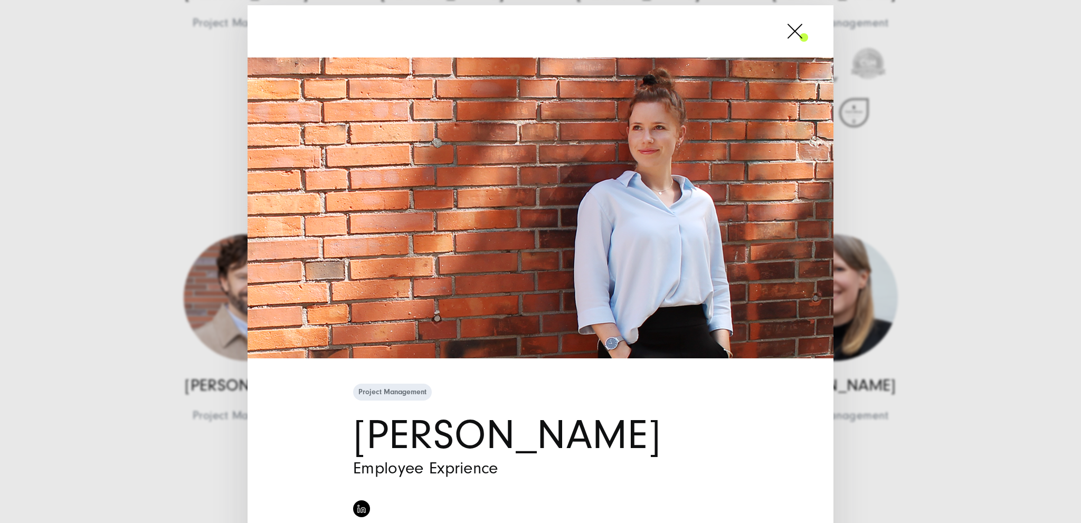
click at [808, 32] on span at bounding box center [808, 31] width 0 height 26
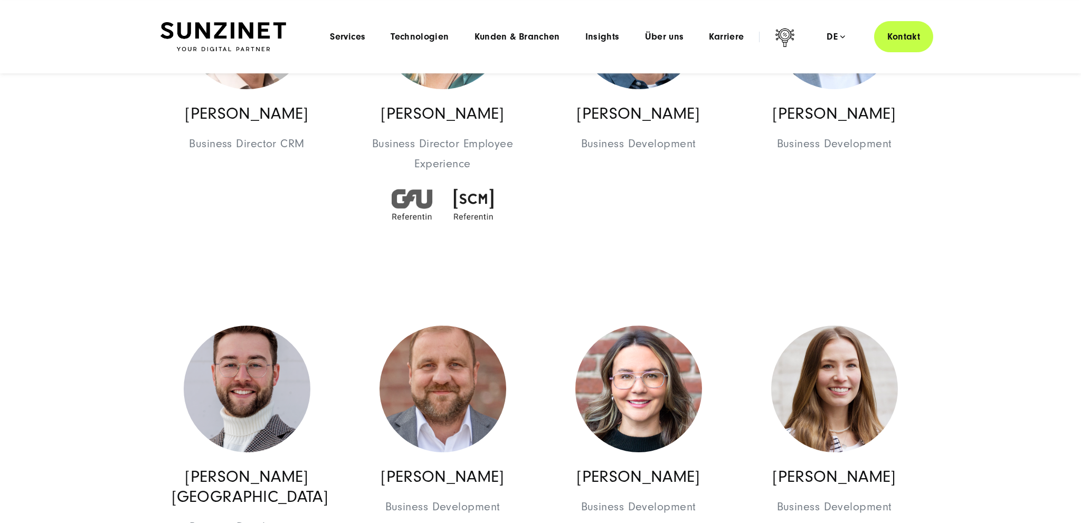
scroll to position [1374, 0]
